Goal: Information Seeking & Learning: Learn about a topic

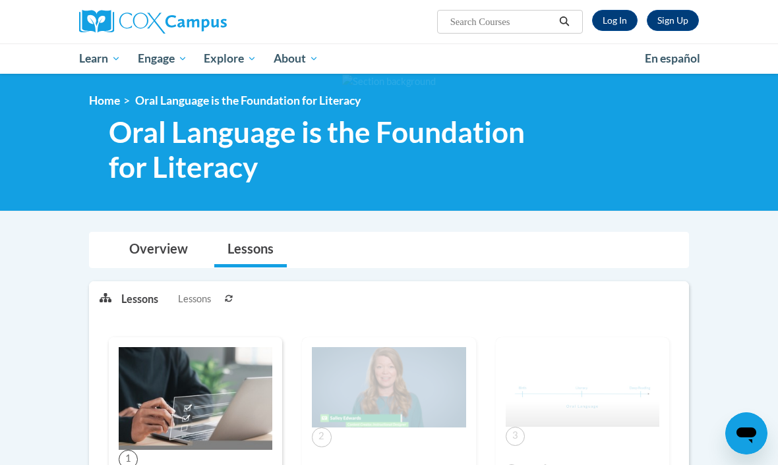
click at [540, 28] on link "Log In" at bounding box center [614, 20] width 45 height 21
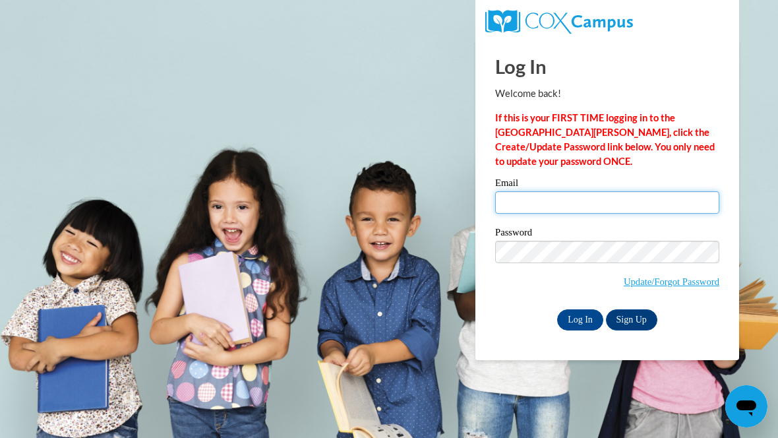
click at [562, 197] on input "Email" at bounding box center [607, 202] width 224 height 22
type input "jperaltasumoba@gmail.com"
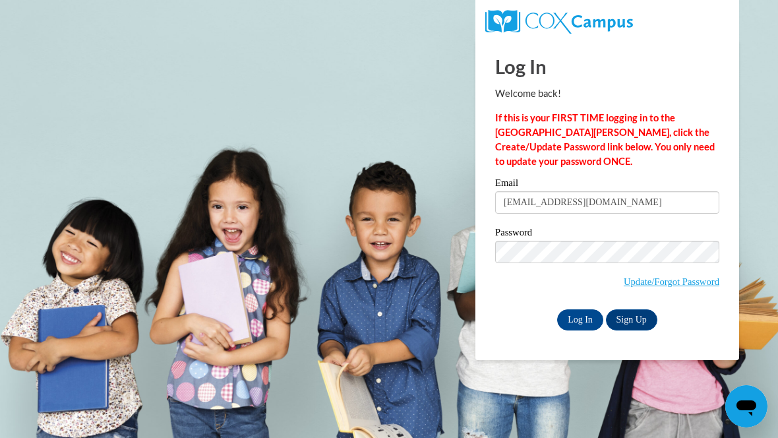
click at [579, 320] on input "Log In" at bounding box center [580, 319] width 46 height 21
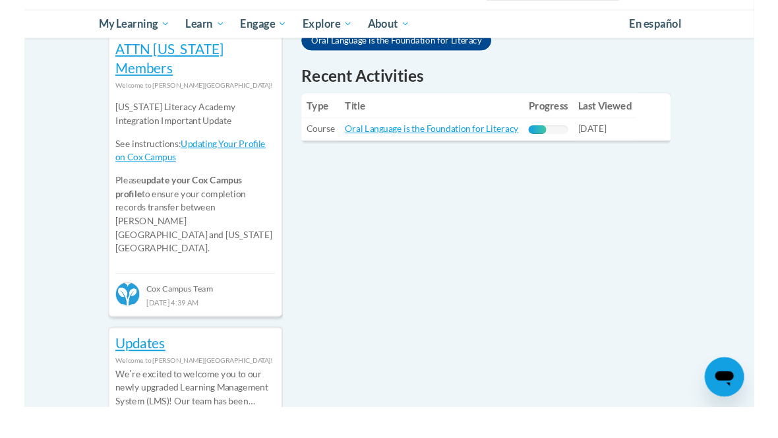
scroll to position [489, 0]
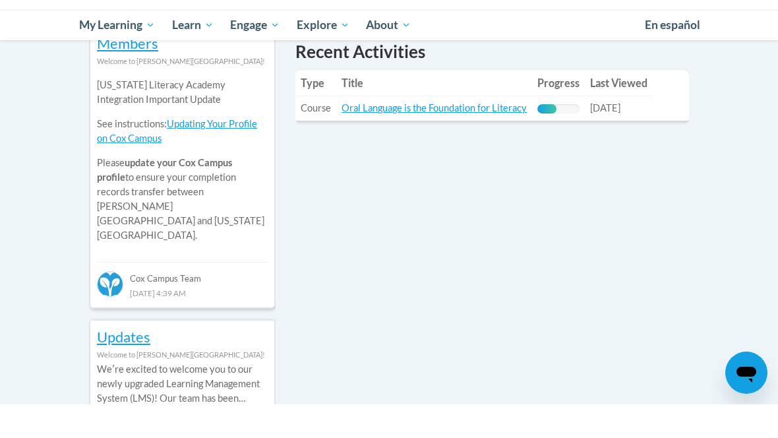
click at [447, 136] on link "Oral Language is the Foundation for Literacy" at bounding box center [434, 141] width 185 height 11
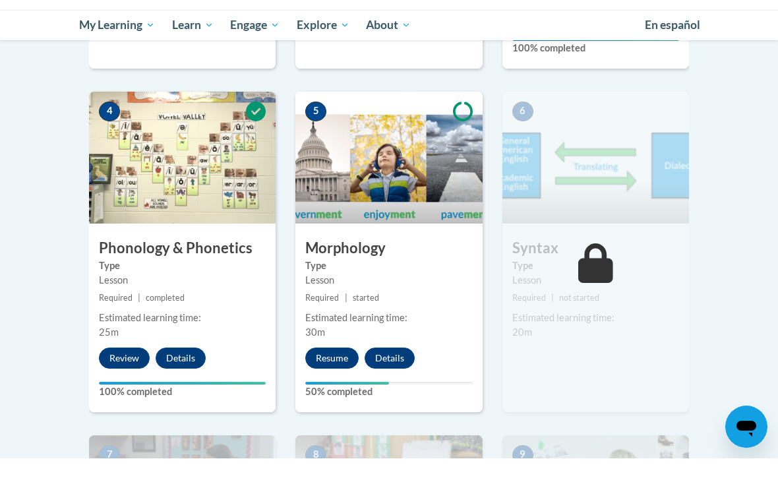
scroll to position [655, 0]
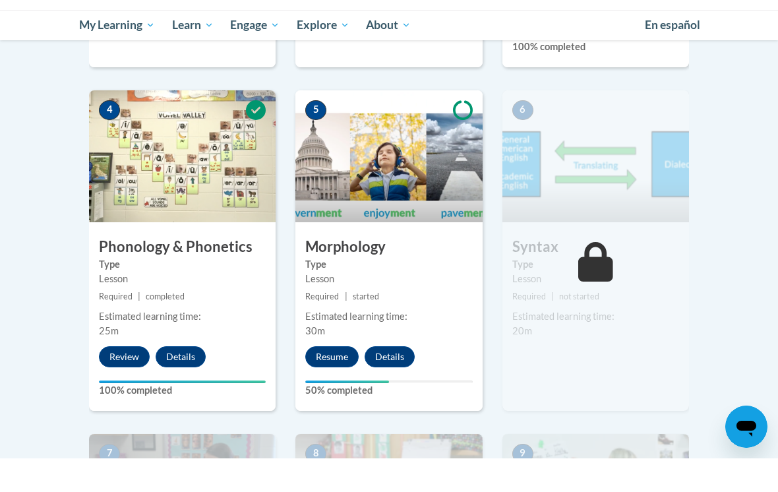
click at [340, 380] on button "Resume" at bounding box center [331, 390] width 53 height 21
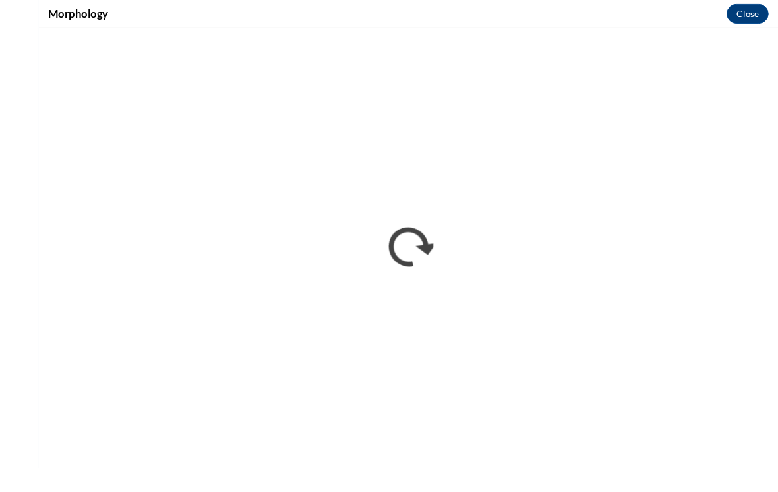
scroll to position [940, 0]
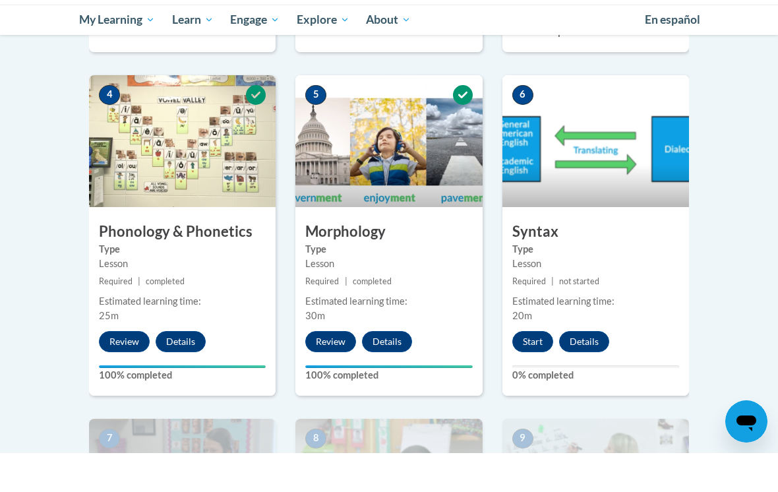
scroll to position [692, 0]
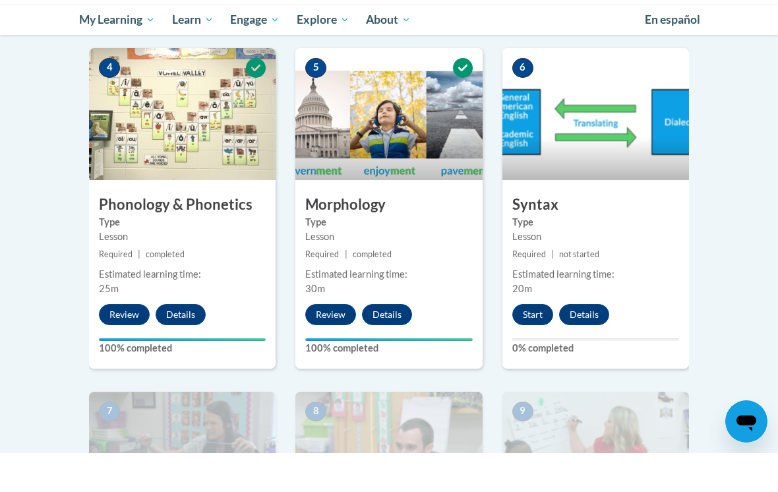
click at [521, 343] on button "Start" at bounding box center [532, 353] width 41 height 21
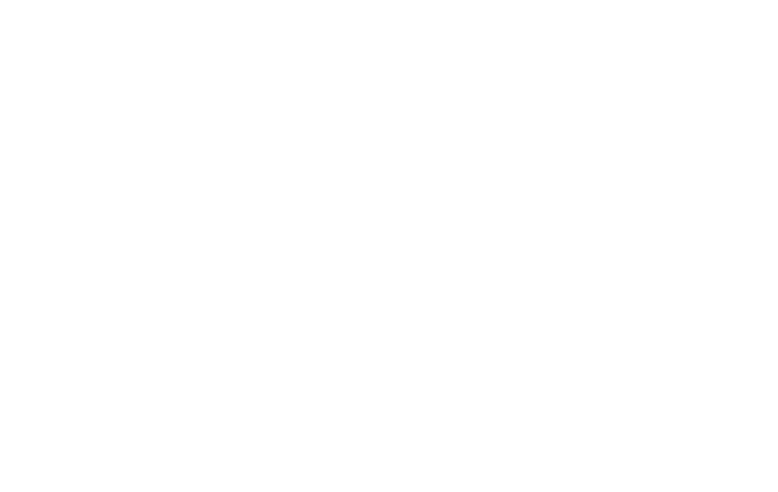
scroll to position [1419, 0]
